Goal: Navigation & Orientation: Find specific page/section

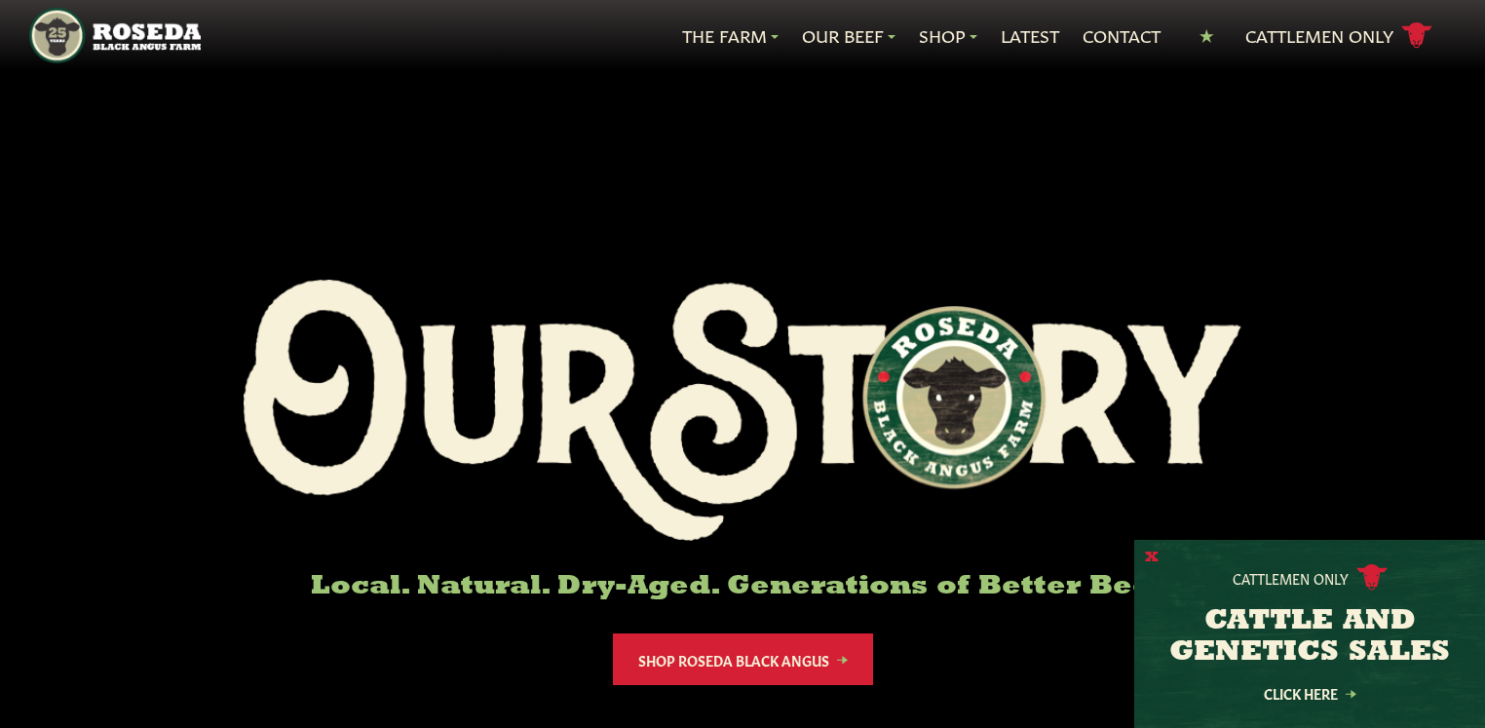
click at [1153, 556] on button "X" at bounding box center [1152, 558] width 14 height 20
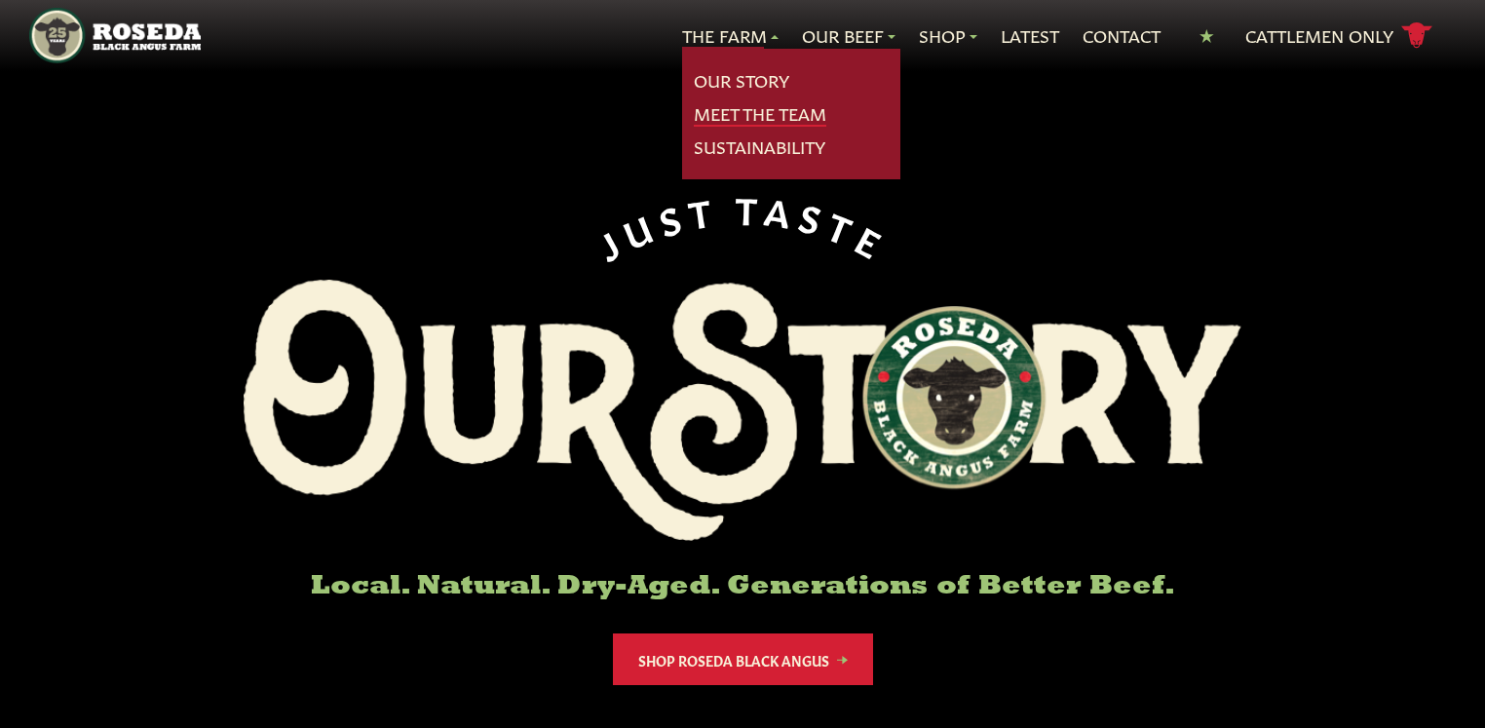
click at [736, 112] on link "Meet The Team" at bounding box center [760, 113] width 132 height 25
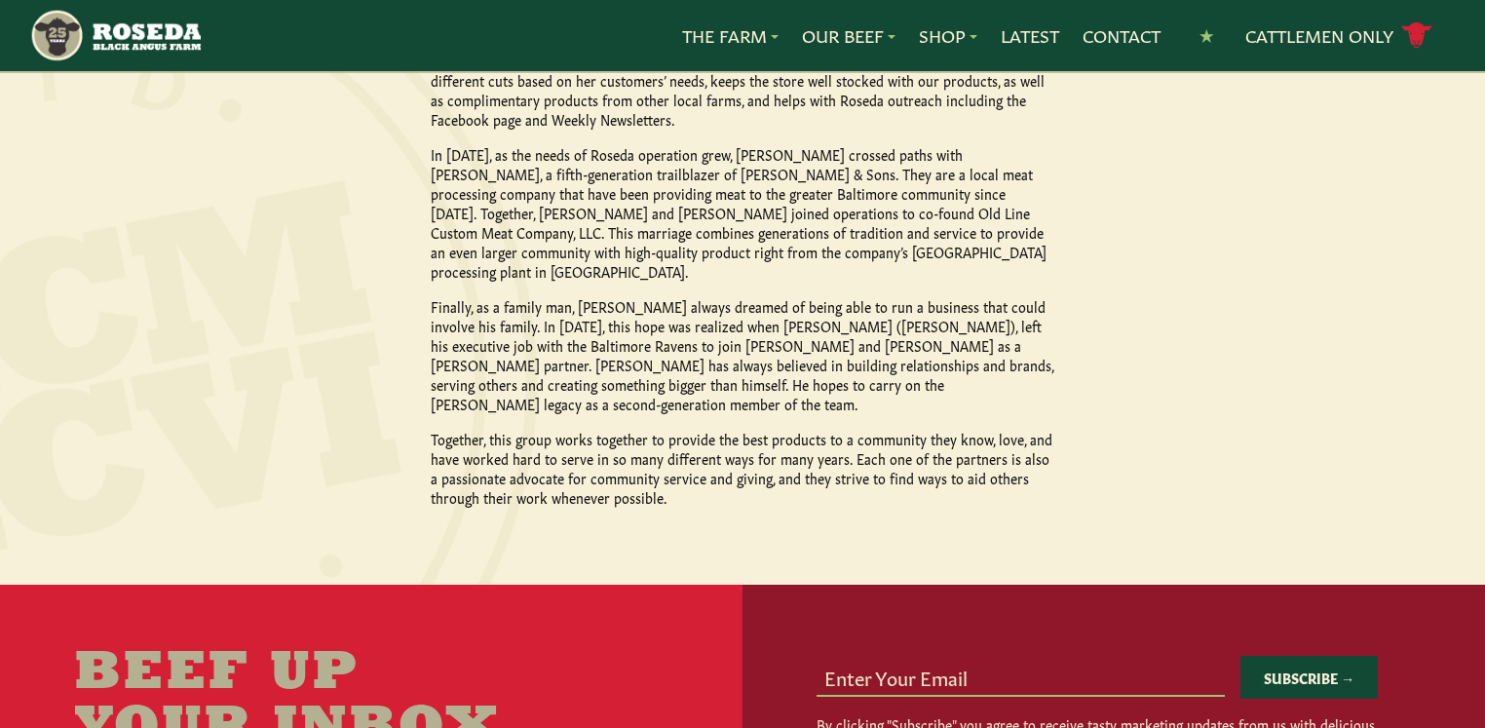
scroll to position [2223, 0]
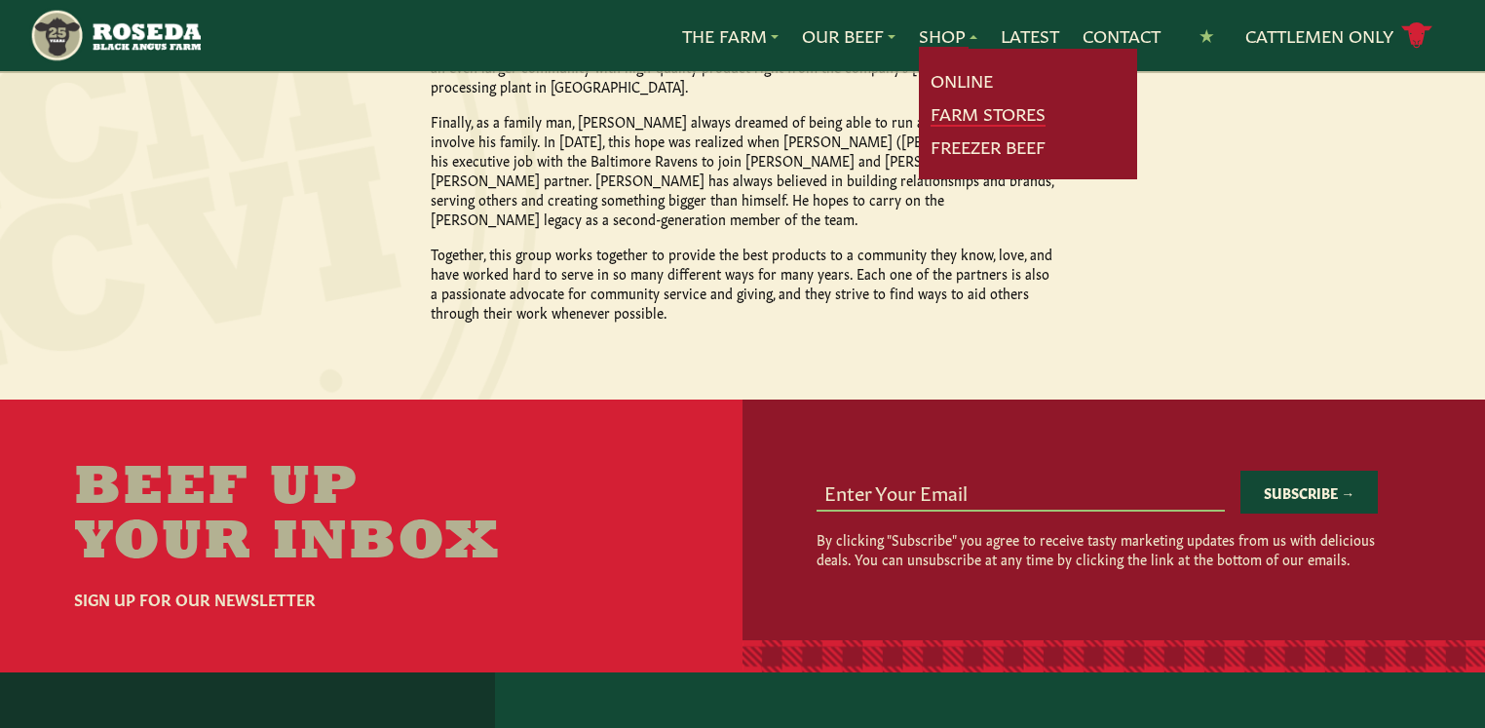
click at [960, 112] on link "Farm Stores" at bounding box center [987, 113] width 115 height 25
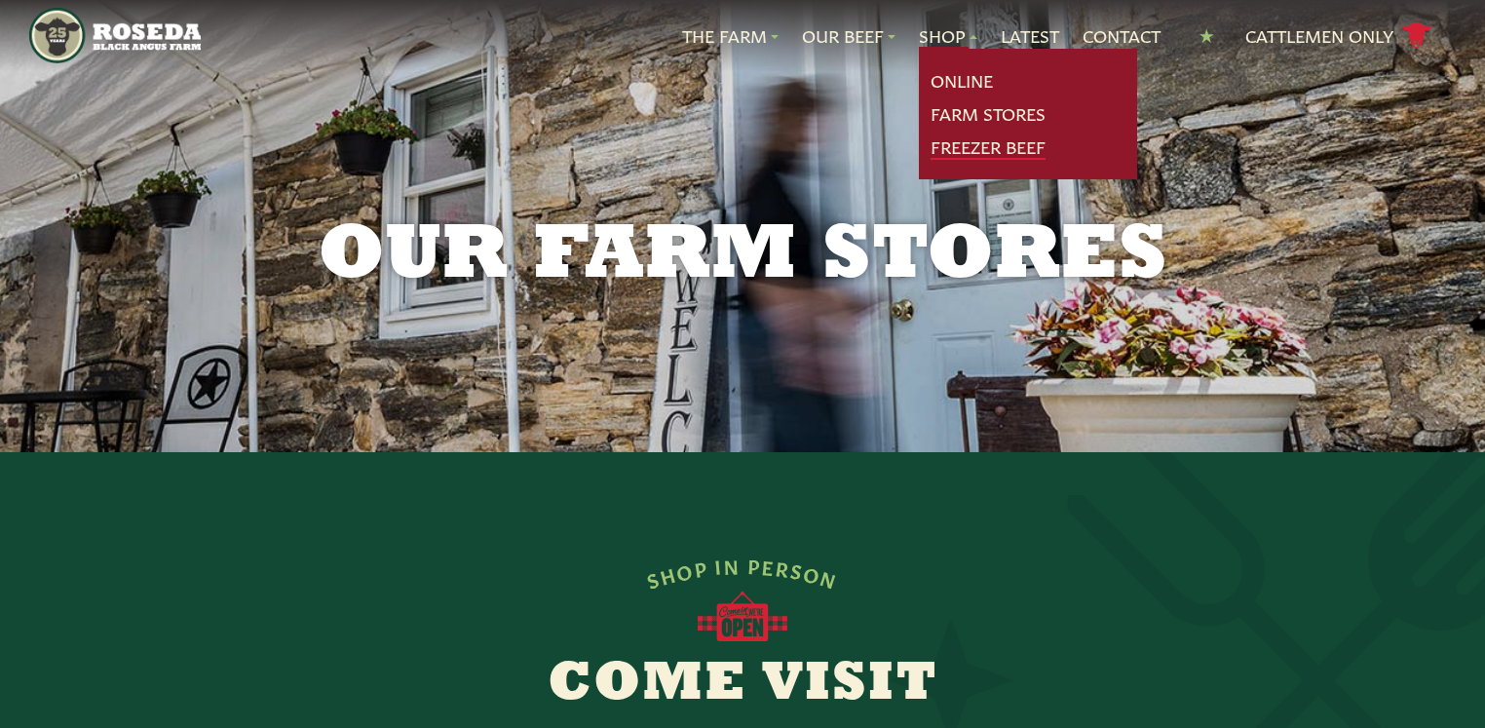
click at [962, 142] on link "Freezer Beef" at bounding box center [987, 146] width 115 height 25
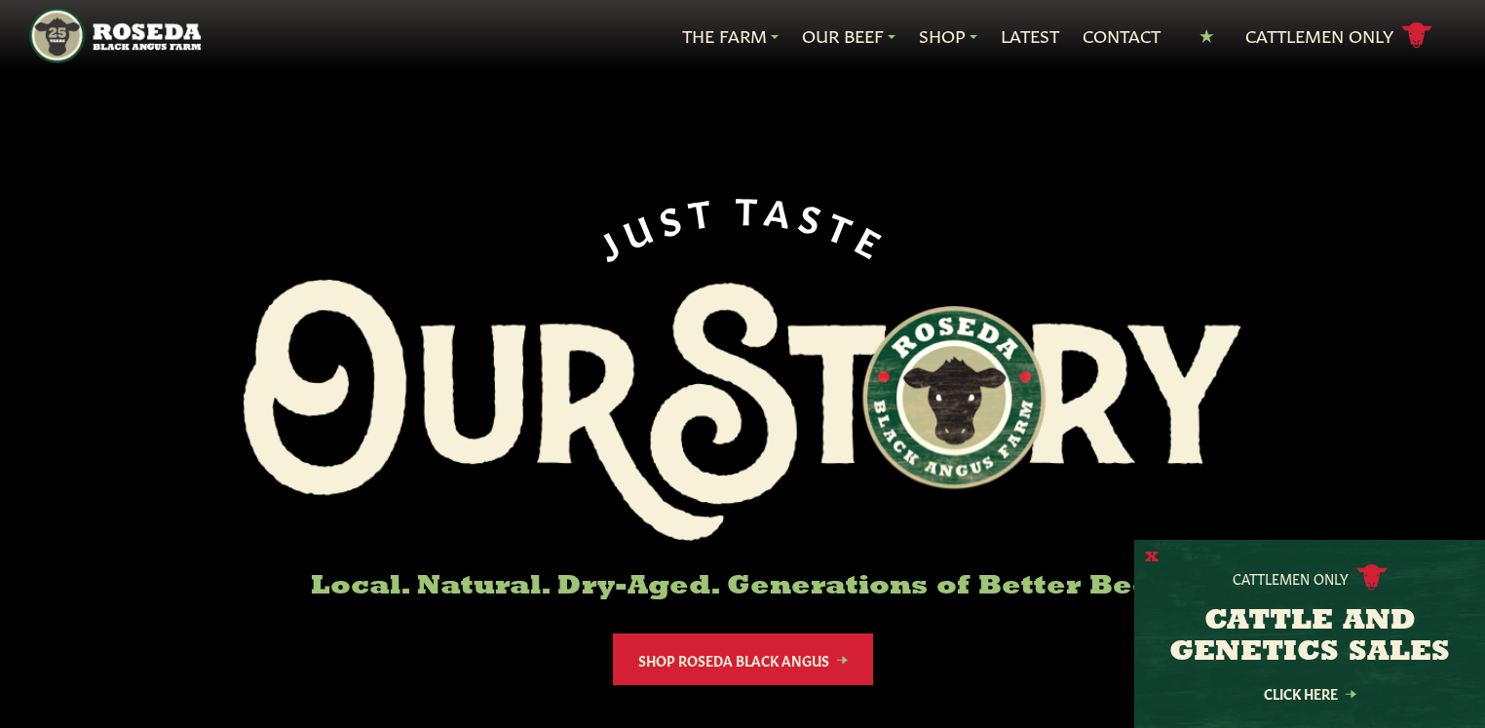
click at [1157, 564] on button "X" at bounding box center [1152, 558] width 14 height 20
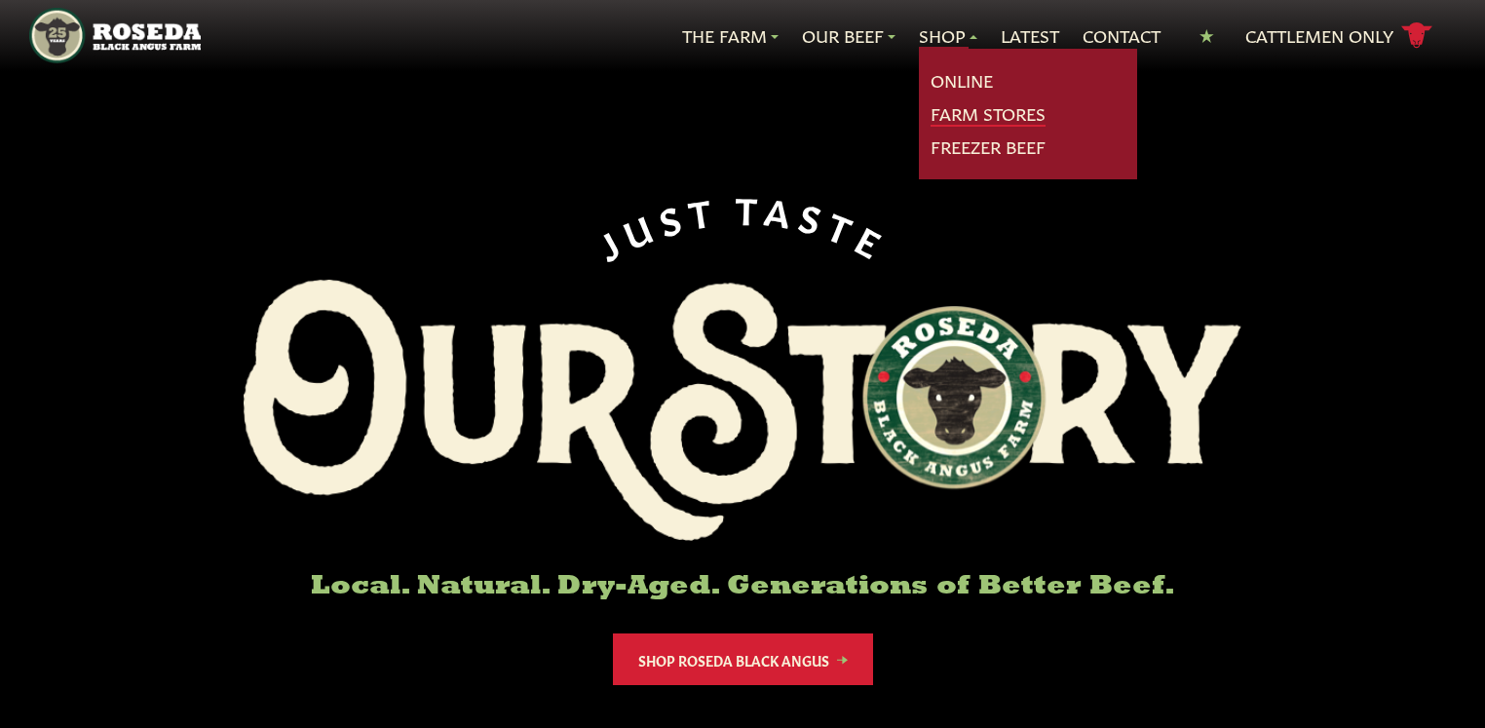
click at [946, 119] on link "Farm Stores" at bounding box center [987, 113] width 115 height 25
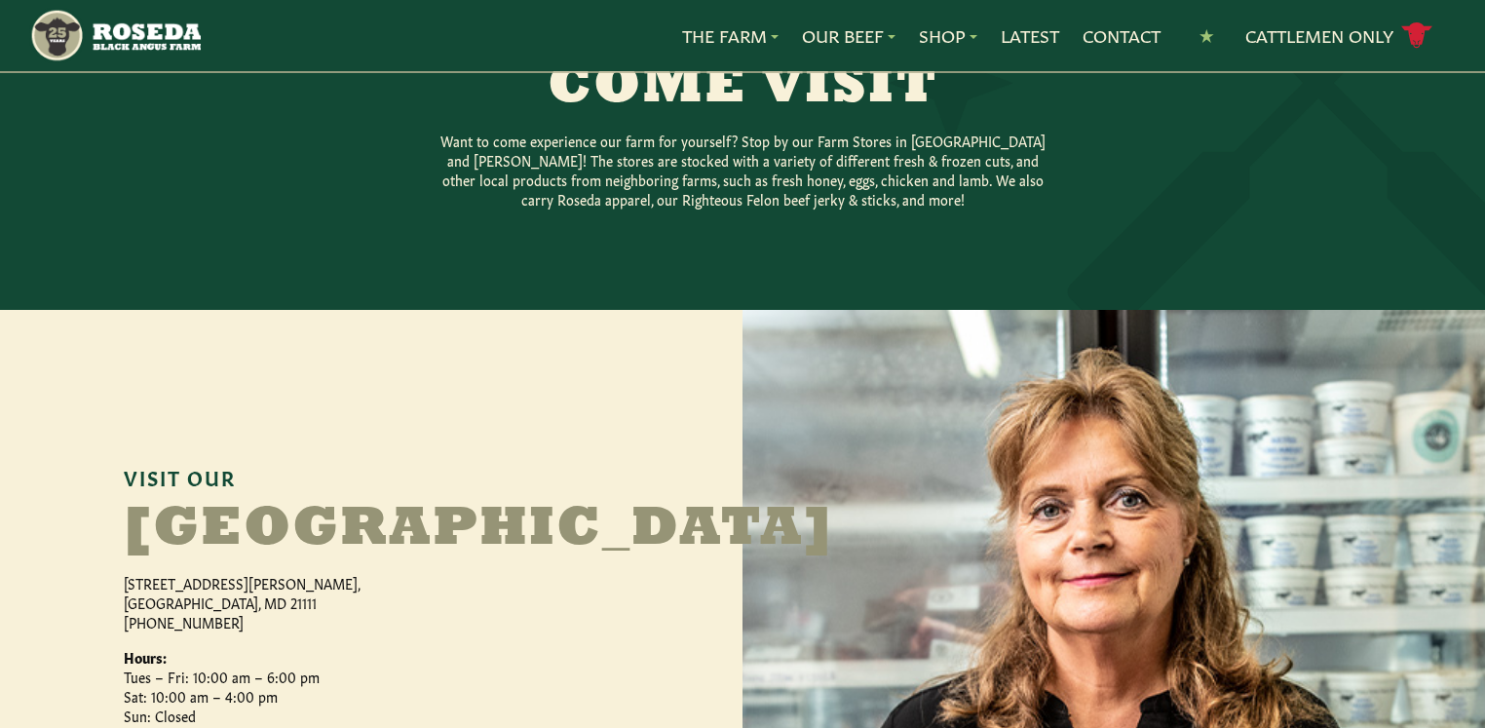
scroll to position [16, 0]
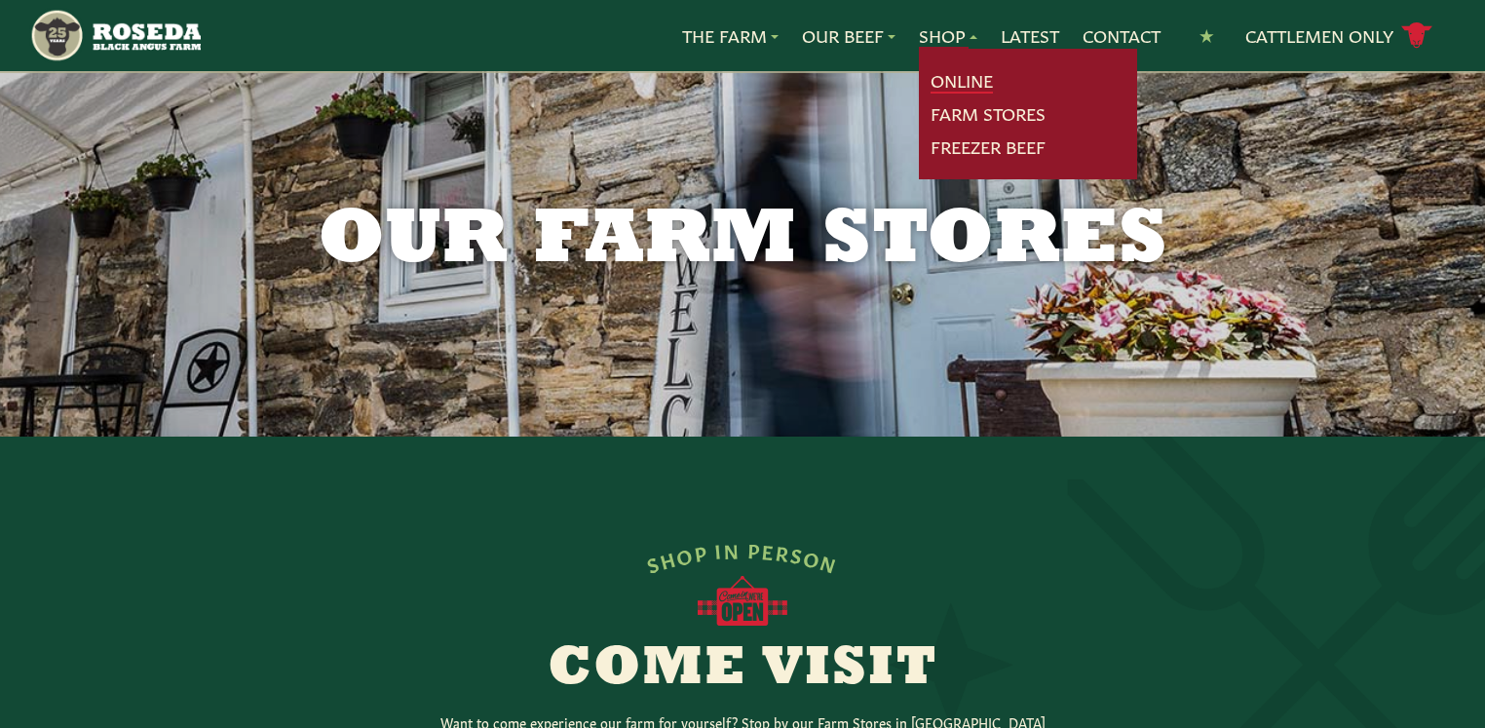
click at [936, 76] on link "Online" at bounding box center [961, 80] width 62 height 25
click at [947, 149] on link "Freezer Beef" at bounding box center [987, 146] width 115 height 25
